Goal: Transaction & Acquisition: Purchase product/service

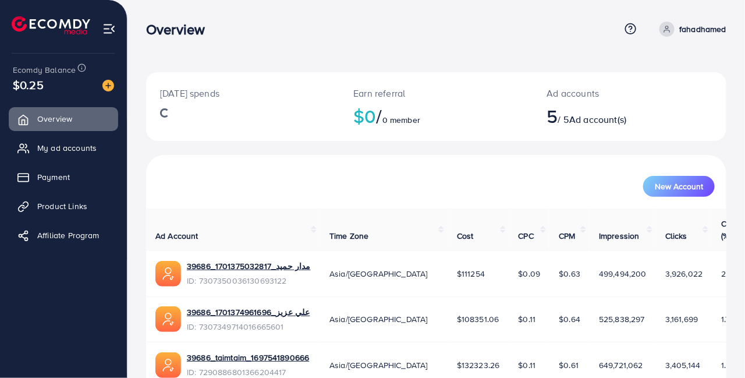
click at [52, 175] on span "Payment" at bounding box center [53, 177] width 33 height 12
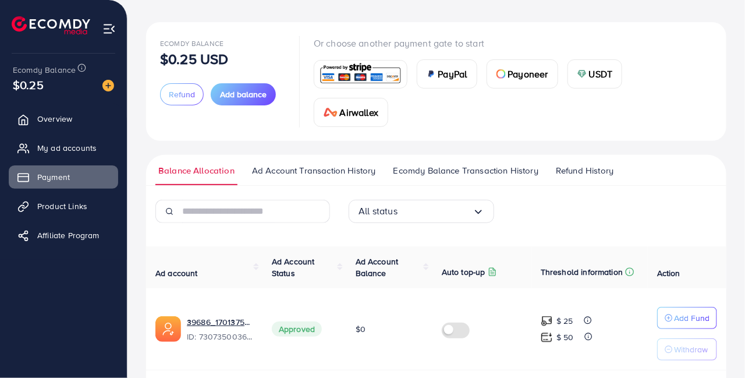
scroll to position [49, 0]
click at [262, 101] on button "Add balance" at bounding box center [243, 95] width 65 height 22
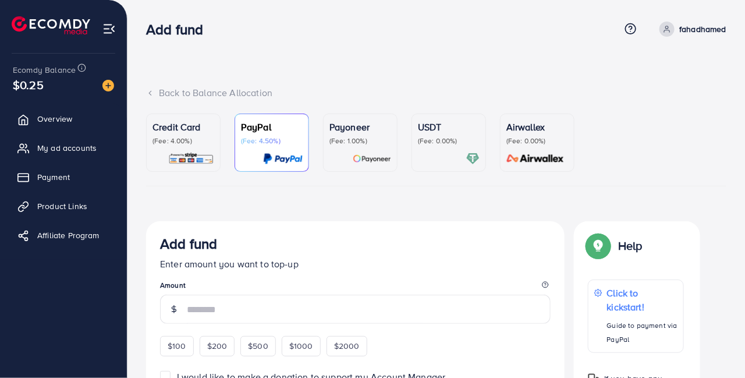
click at [204, 140] on p "(Fee: 4.00%)" at bounding box center [184, 140] width 62 height 9
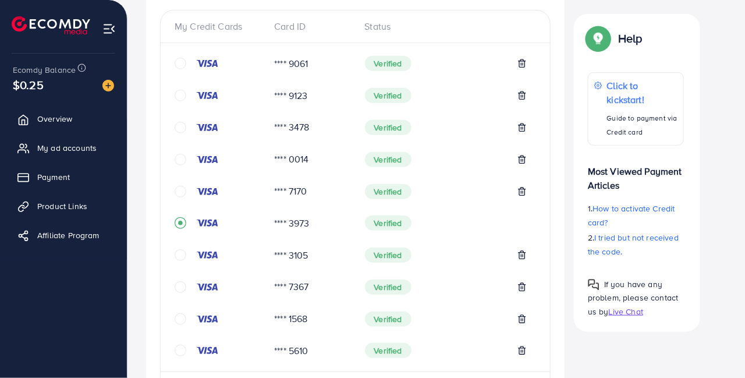
scroll to position [264, 0]
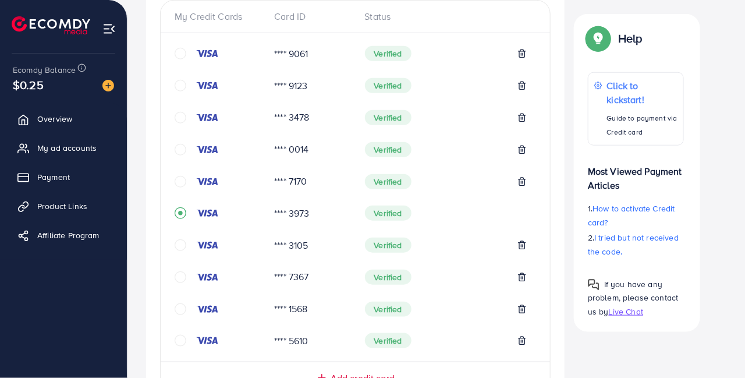
click at [183, 245] on icon "circle" at bounding box center [181, 245] width 12 height 12
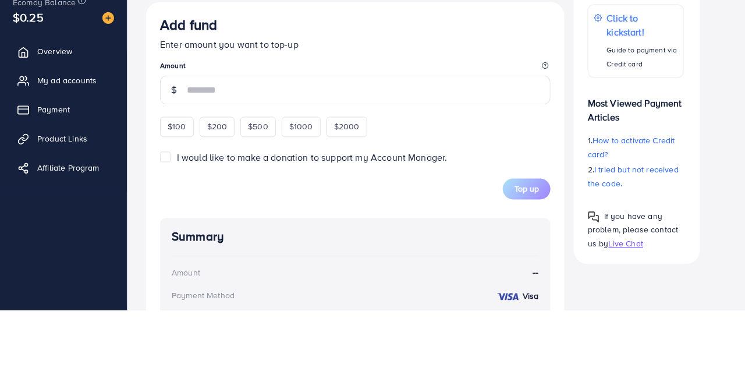
scroll to position [645, 0]
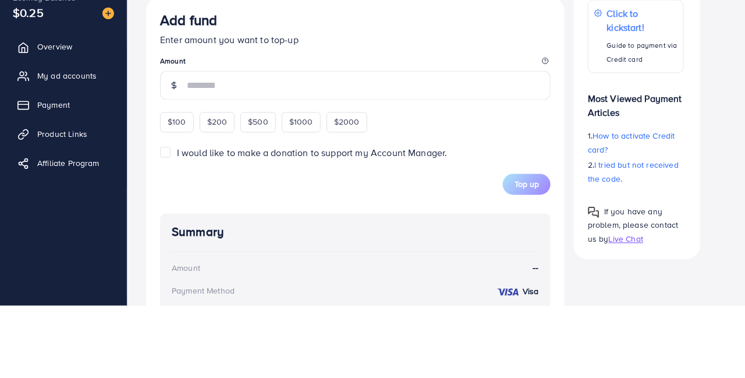
type input "*"
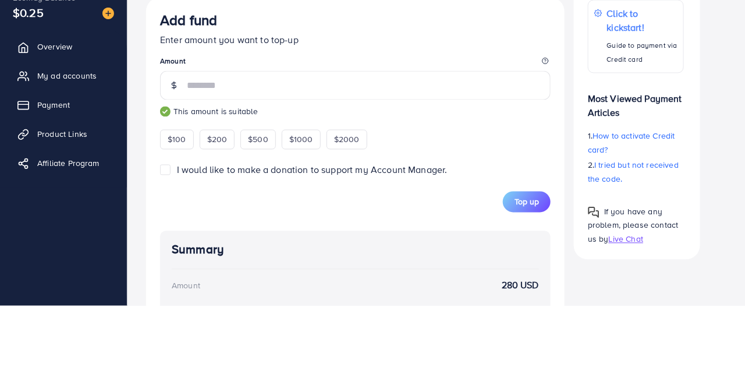
click at [461, 107] on p "Enter amount you want to top-up" at bounding box center [355, 112] width 391 height 14
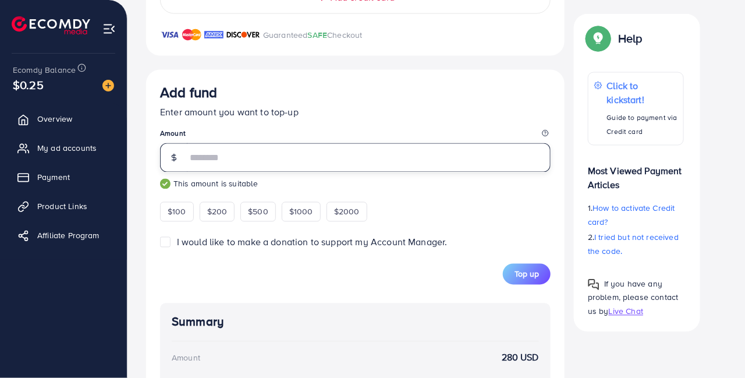
click at [416, 163] on input "***" at bounding box center [369, 157] width 364 height 29
click at [413, 166] on input "***" at bounding box center [369, 157] width 364 height 29
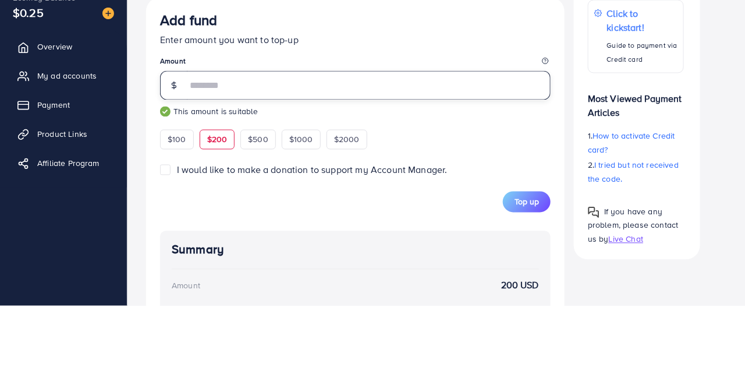
type input "***"
click at [454, 104] on div "Add fund" at bounding box center [355, 95] width 391 height 22
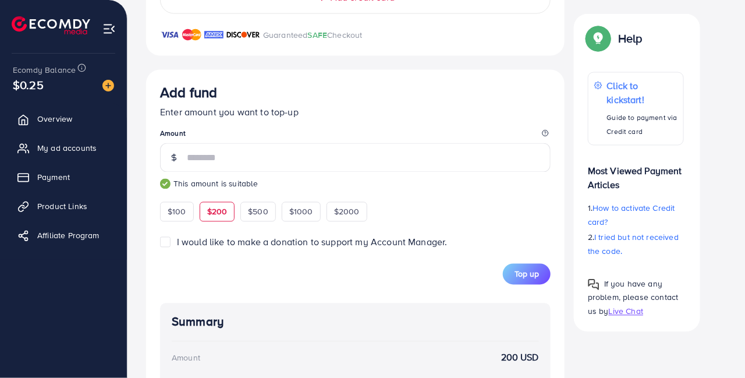
click at [533, 276] on span "Top up" at bounding box center [527, 274] width 24 height 12
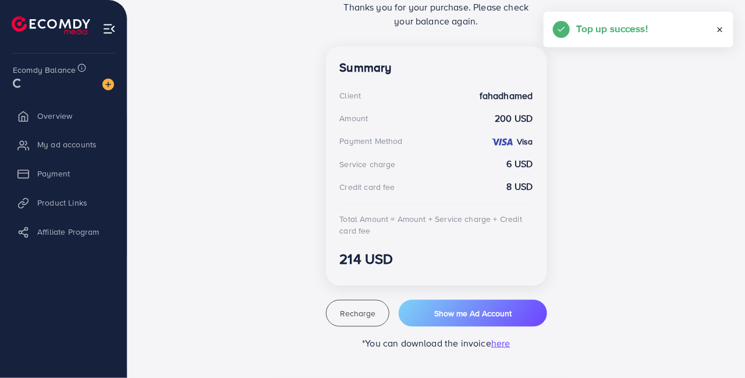
scroll to position [292, 0]
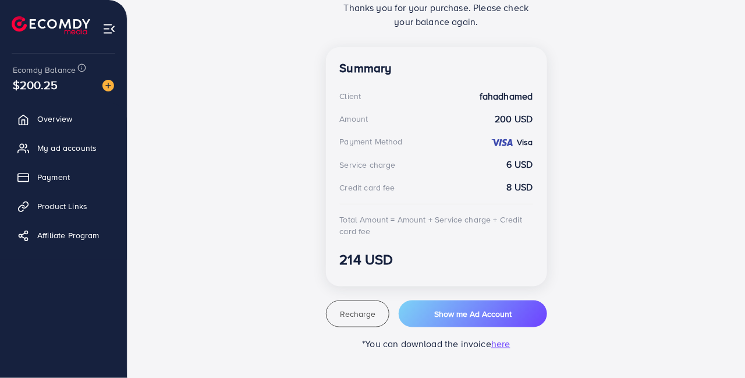
click at [38, 178] on span "Payment" at bounding box center [53, 177] width 33 height 12
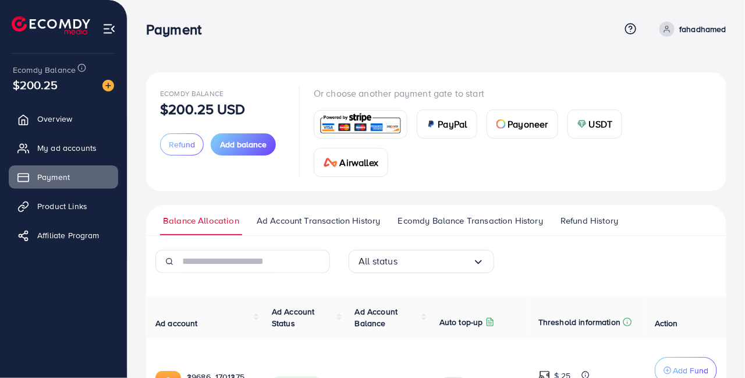
click at [250, 142] on span "Add balance" at bounding box center [243, 145] width 47 height 12
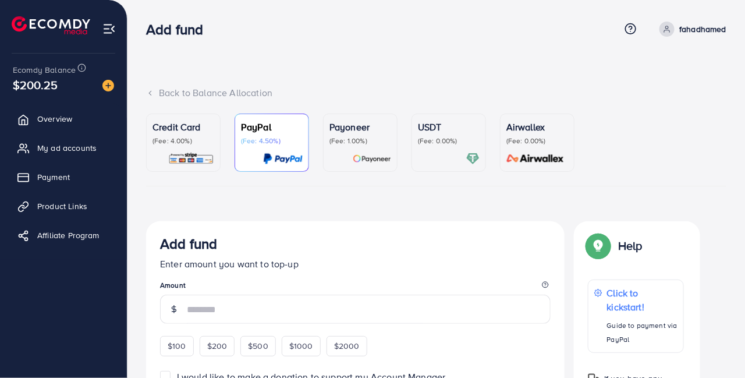
click at [196, 142] on p "(Fee: 4.00%)" at bounding box center [184, 140] width 62 height 9
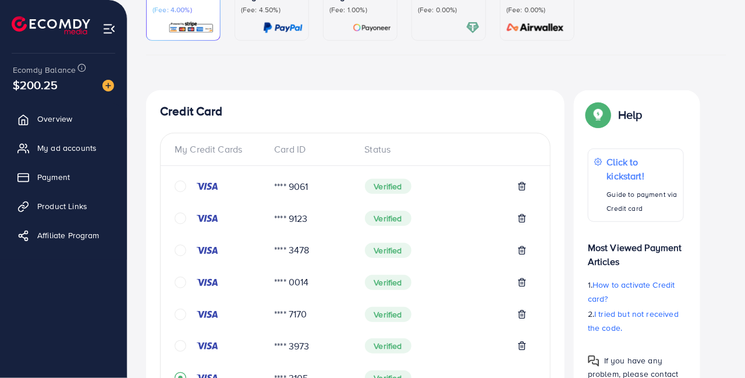
scroll to position [132, 0]
click at [178, 348] on icon "circle" at bounding box center [181, 345] width 12 height 12
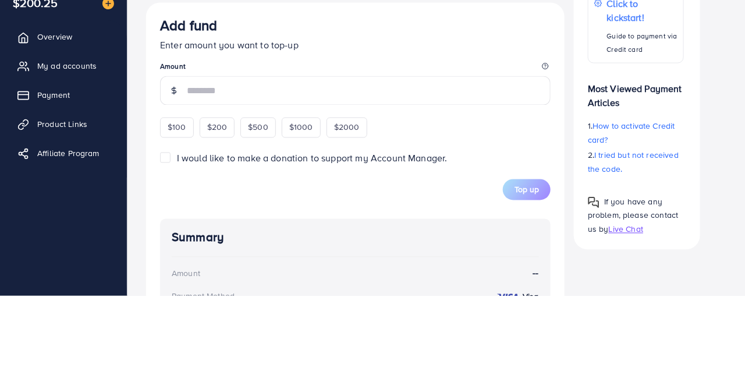
scroll to position [630, 0]
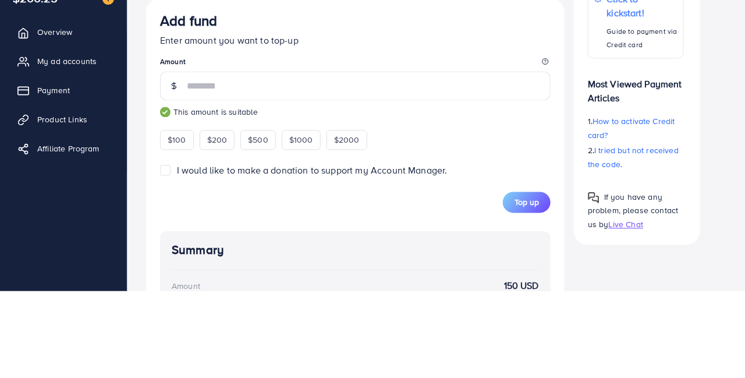
type input "***"
click at [460, 113] on div "Add fund" at bounding box center [355, 109] width 391 height 22
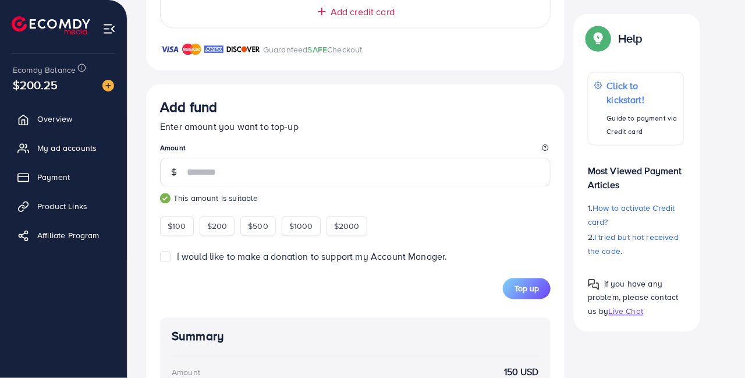
scroll to position [749, 0]
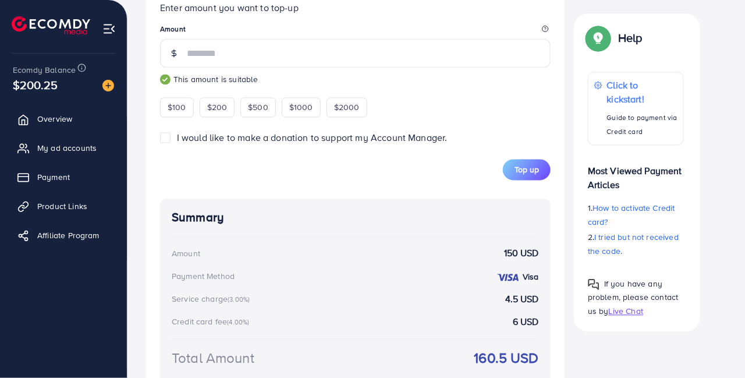
click at [531, 178] on button "Top up" at bounding box center [527, 170] width 48 height 21
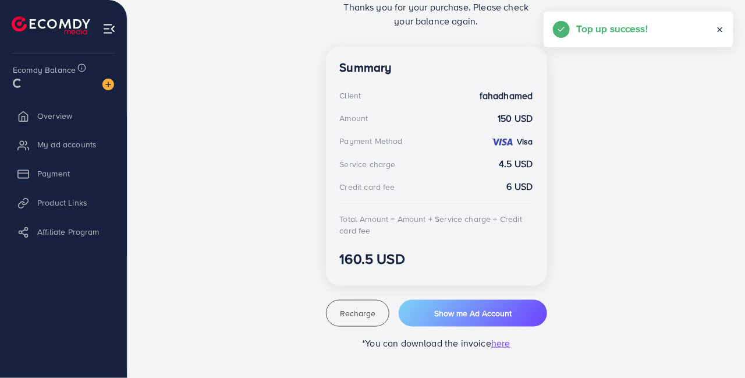
scroll to position [292, 0]
